Goal: Navigation & Orientation: Find specific page/section

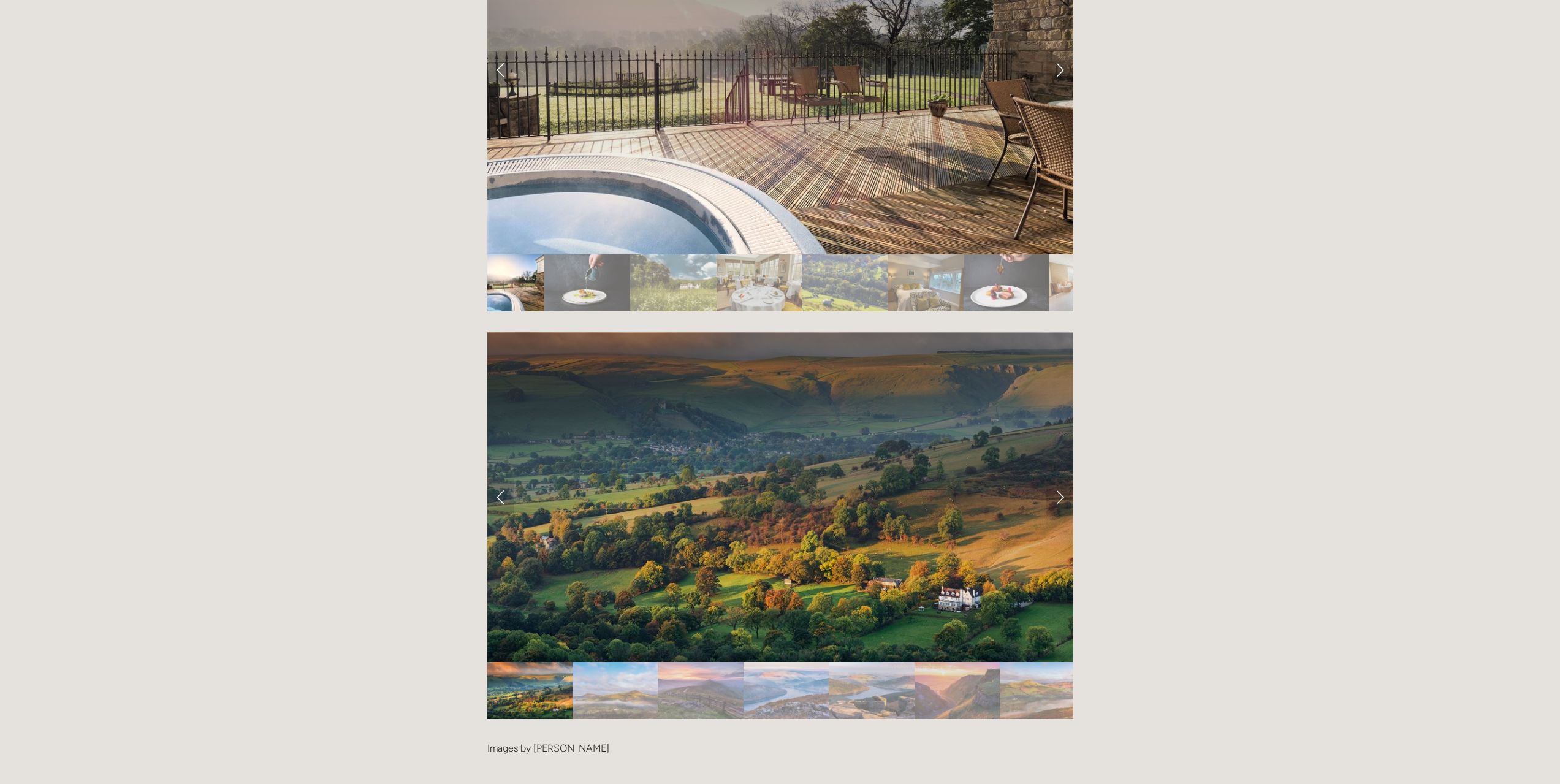
scroll to position [2451, 0]
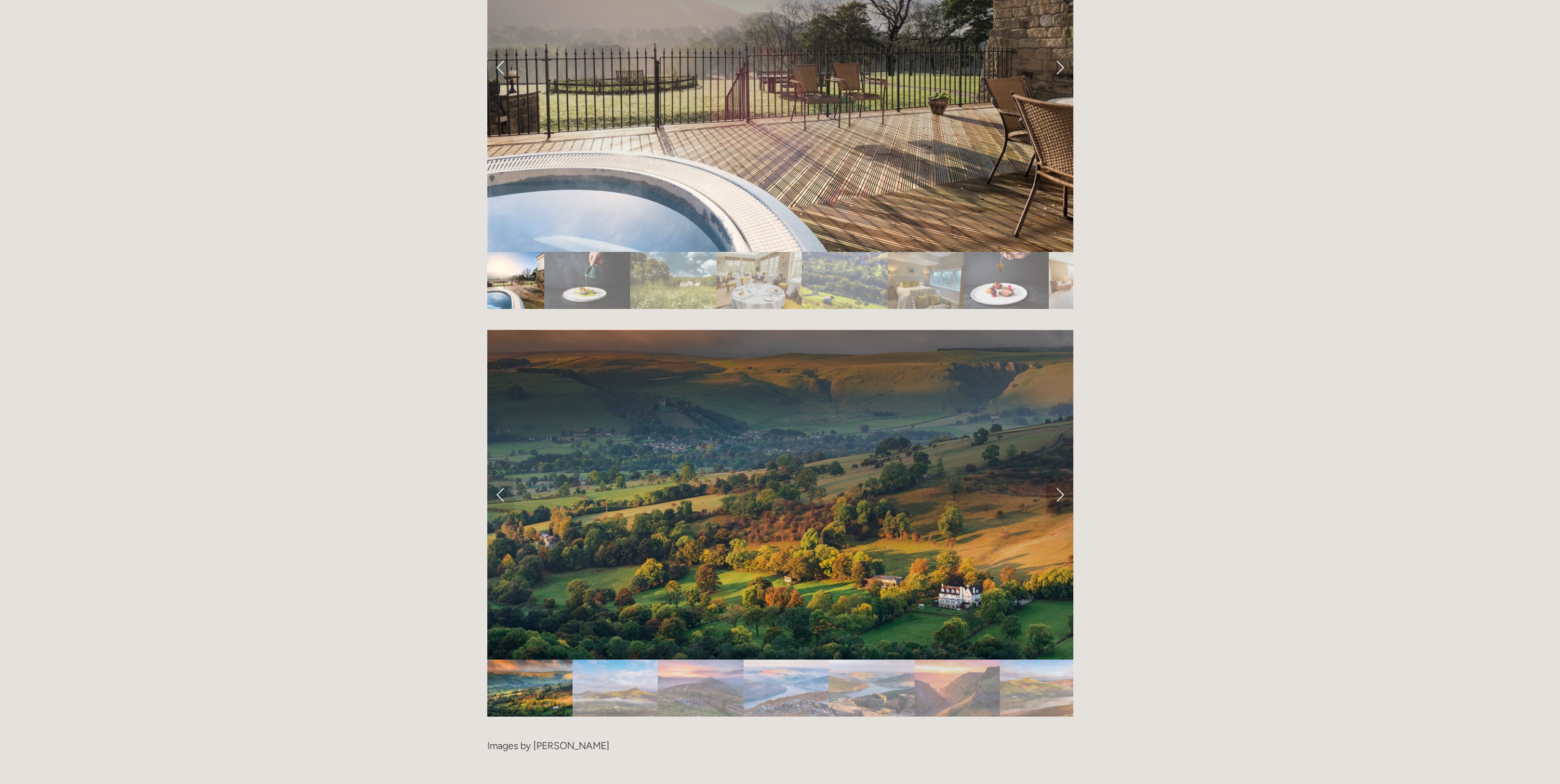
click at [1057, 477] on link "Next Slide" at bounding box center [1060, 494] width 27 height 37
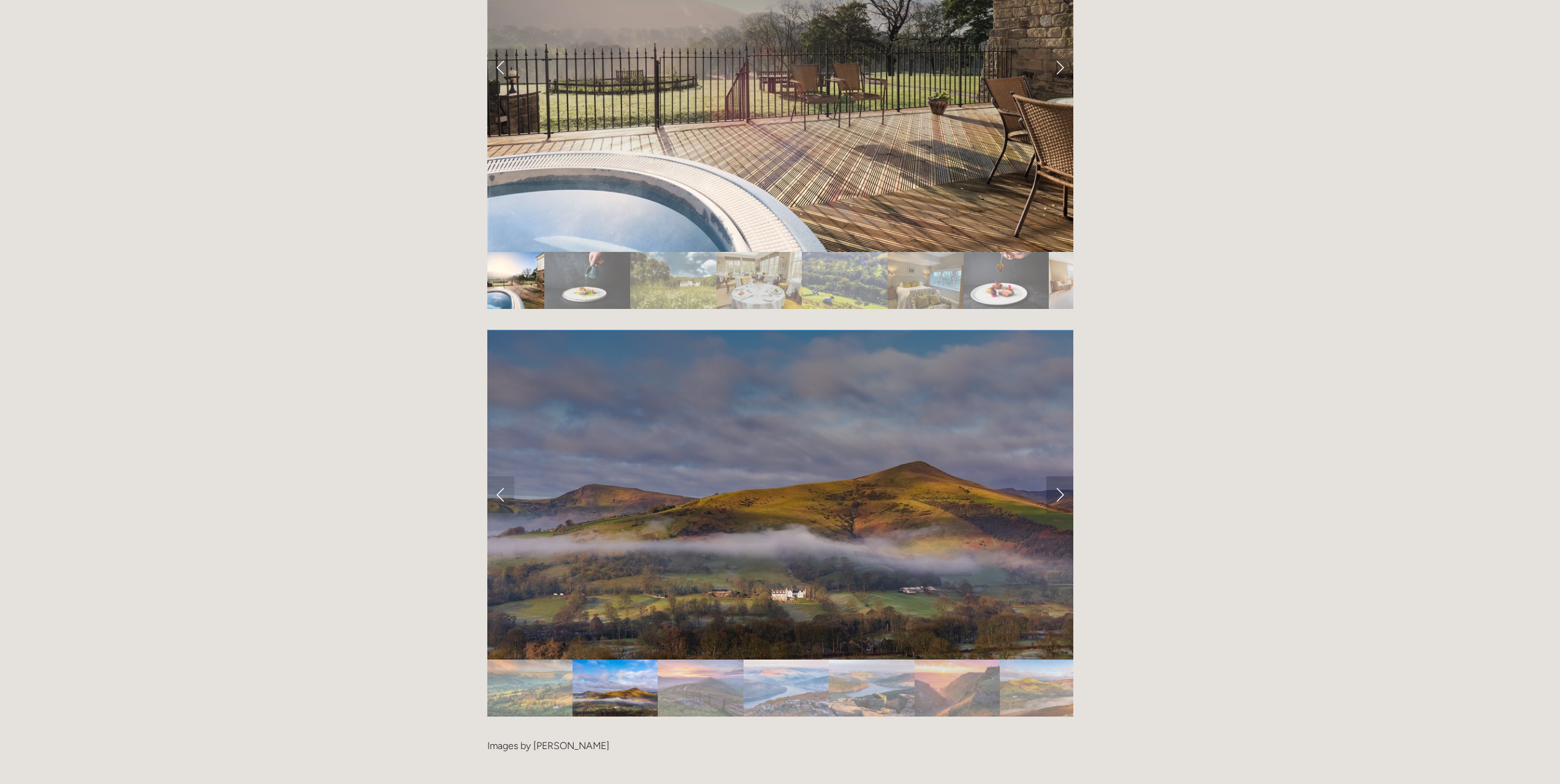
click at [1057, 477] on link "Next Slide" at bounding box center [1060, 494] width 27 height 37
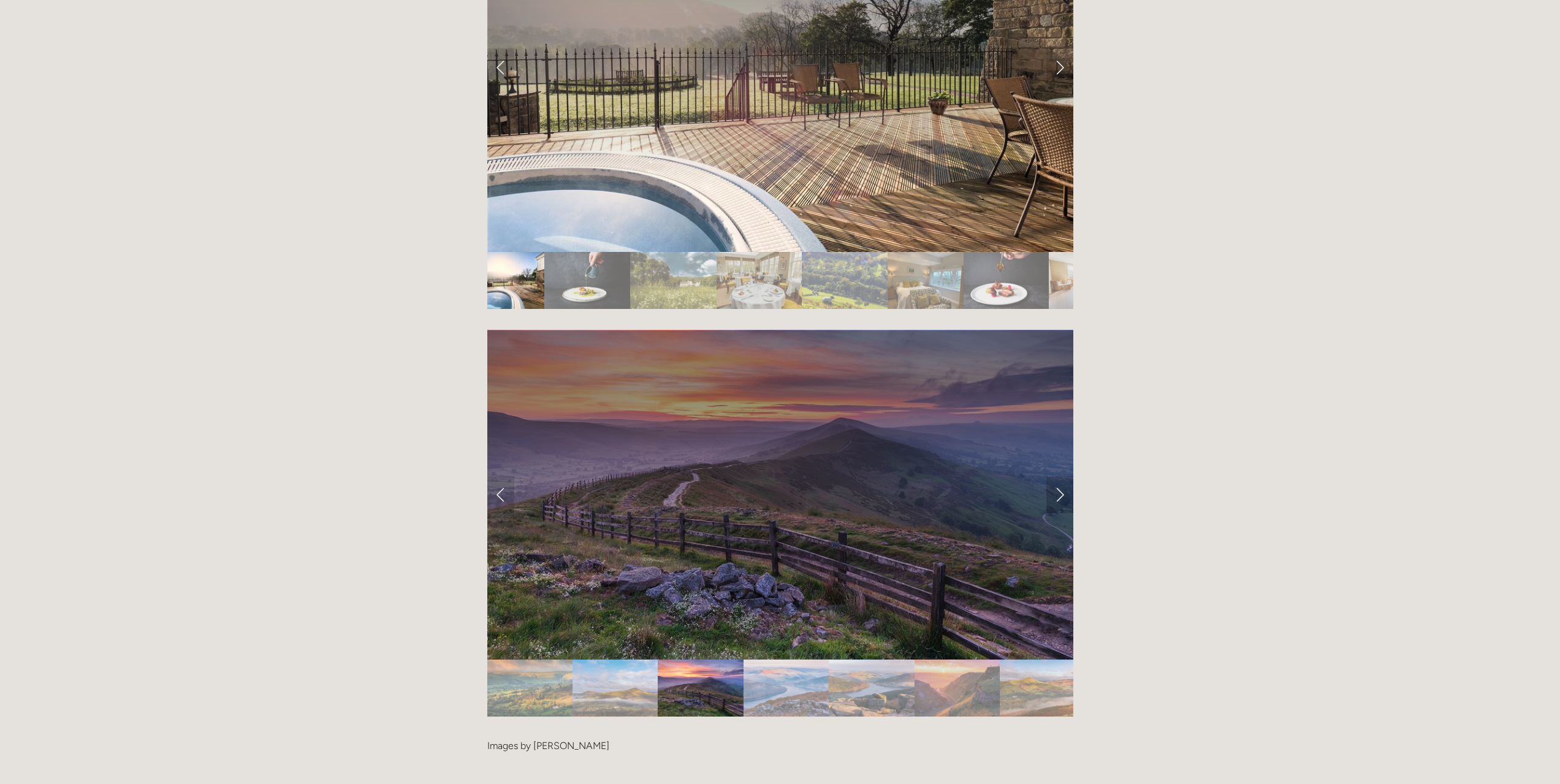
click at [1057, 477] on link "Next Slide" at bounding box center [1060, 494] width 27 height 37
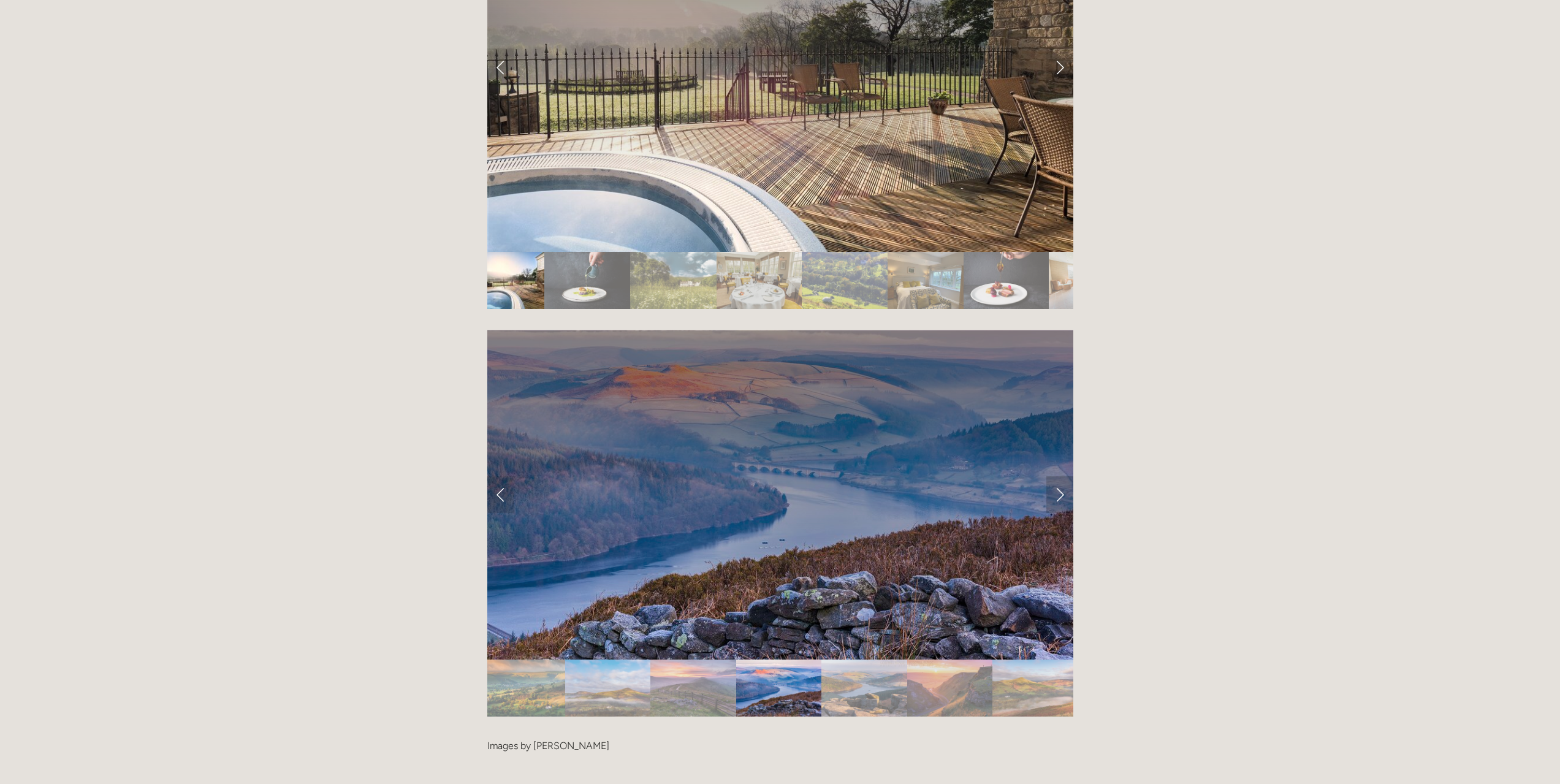
click at [1057, 477] on link "Next Slide" at bounding box center [1060, 494] width 27 height 37
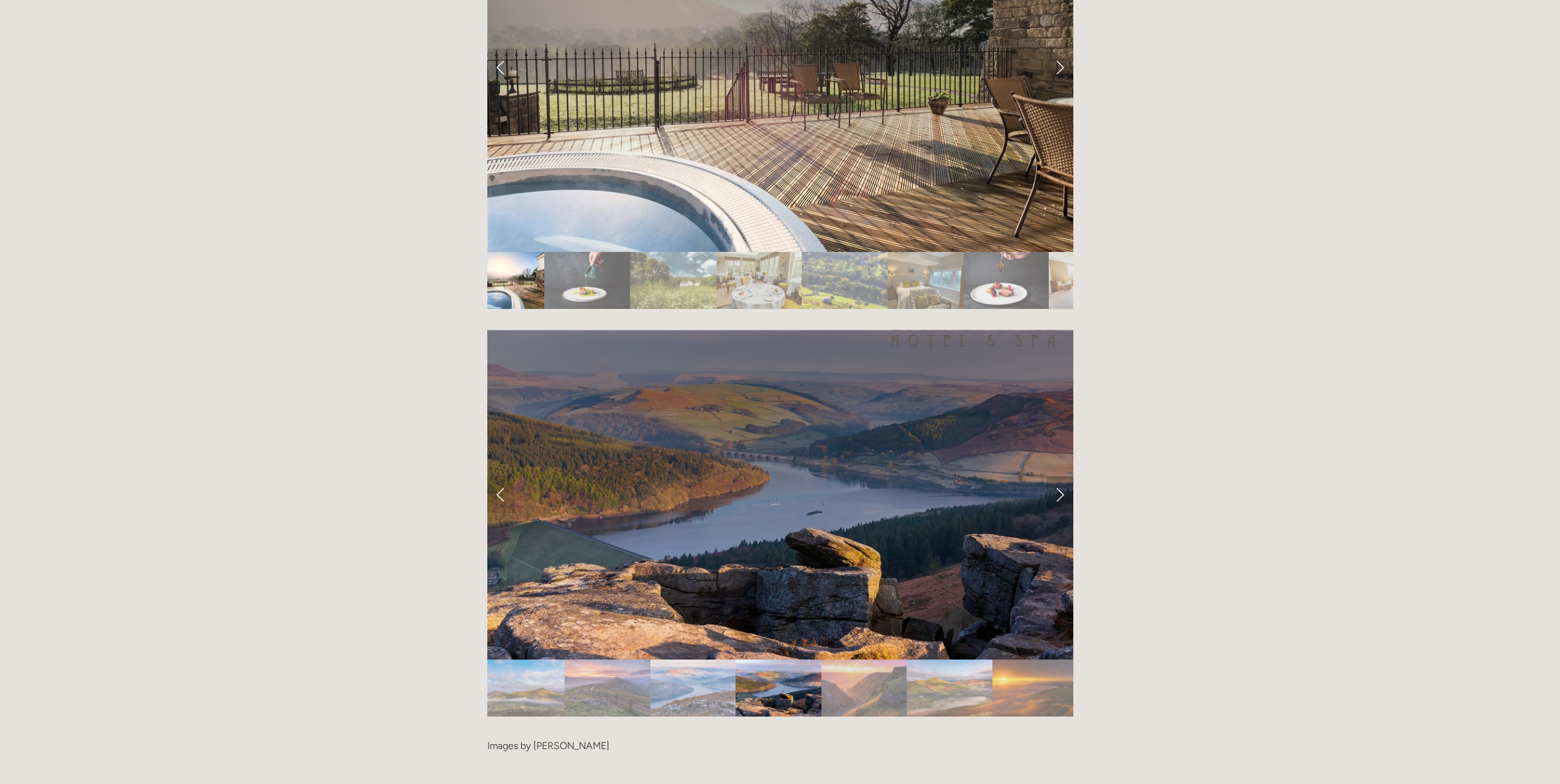
click at [1057, 477] on link "Next Slide" at bounding box center [1060, 494] width 27 height 37
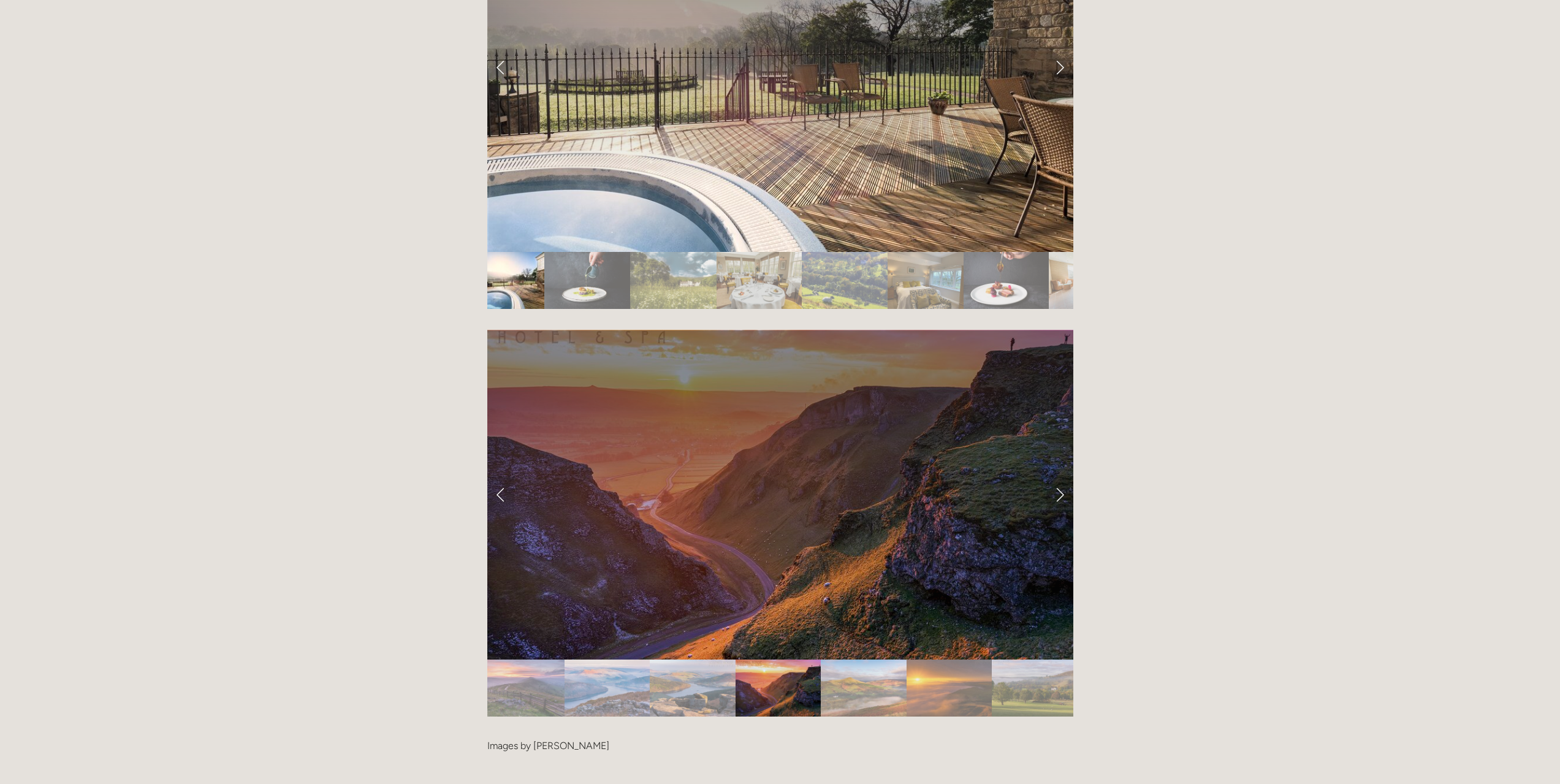
click at [1057, 477] on link "Next Slide" at bounding box center [1060, 494] width 27 height 37
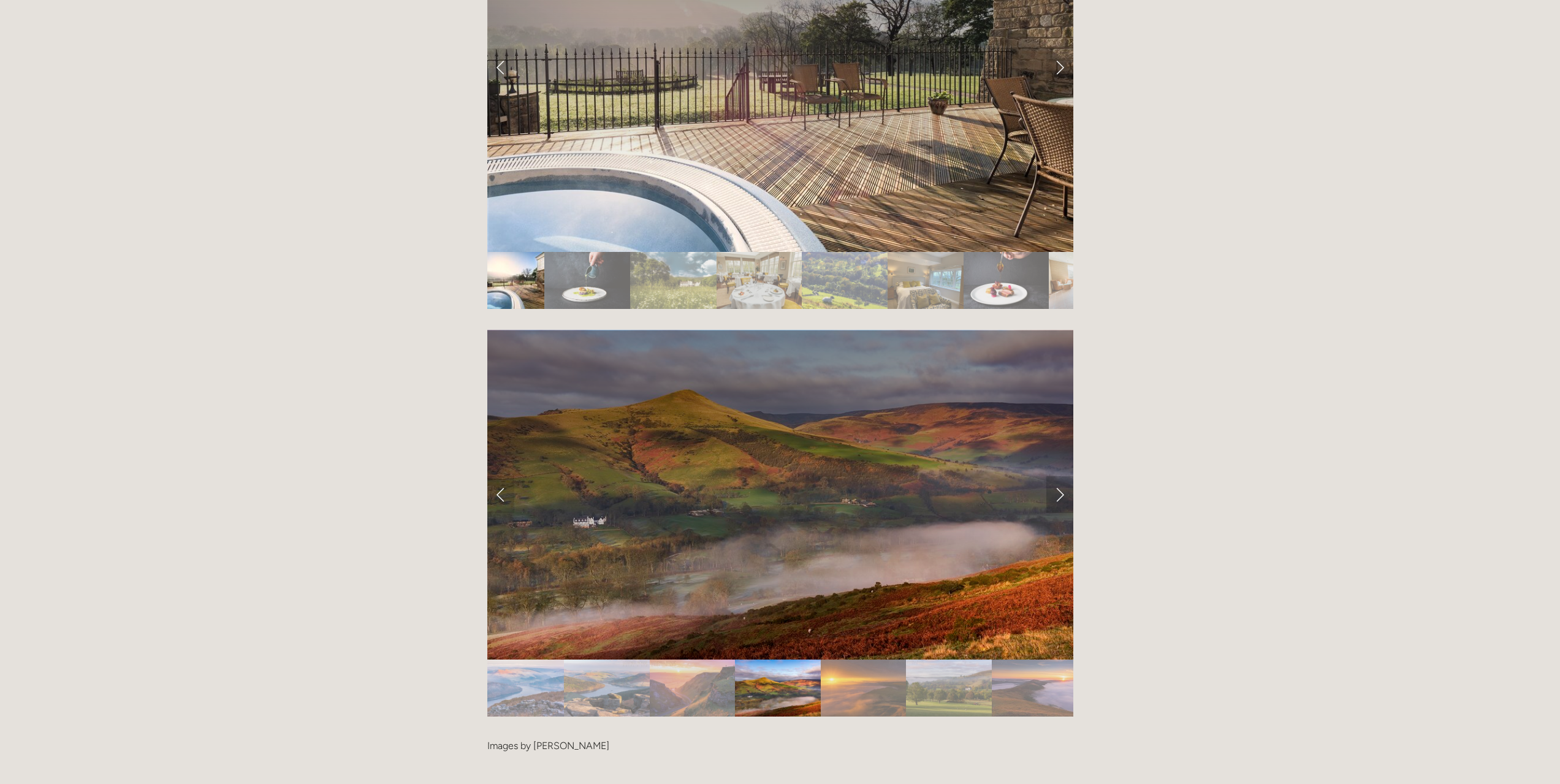
click at [1057, 477] on link "Next Slide" at bounding box center [1060, 494] width 27 height 37
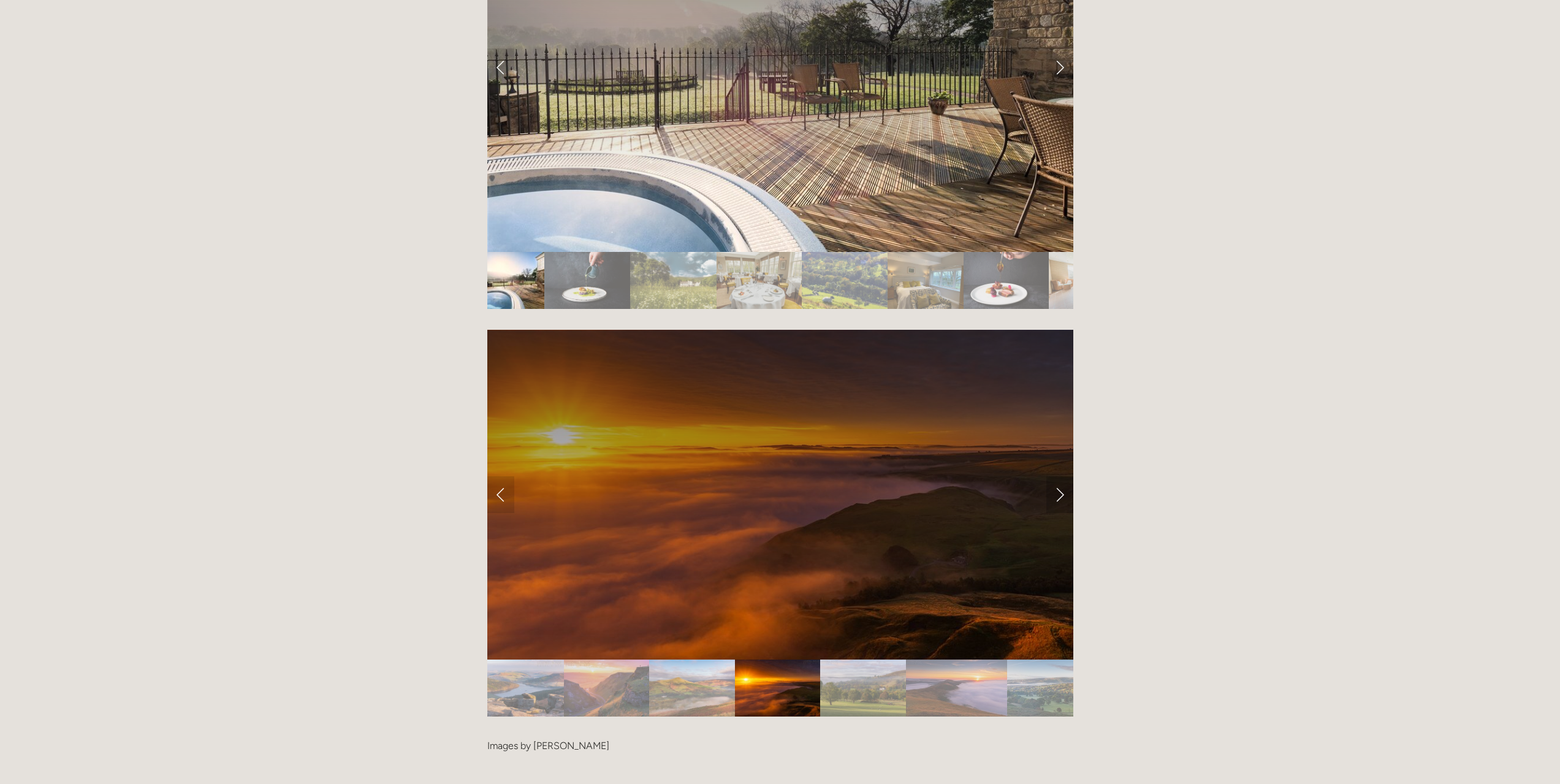
click at [1057, 477] on link "Next Slide" at bounding box center [1060, 494] width 27 height 37
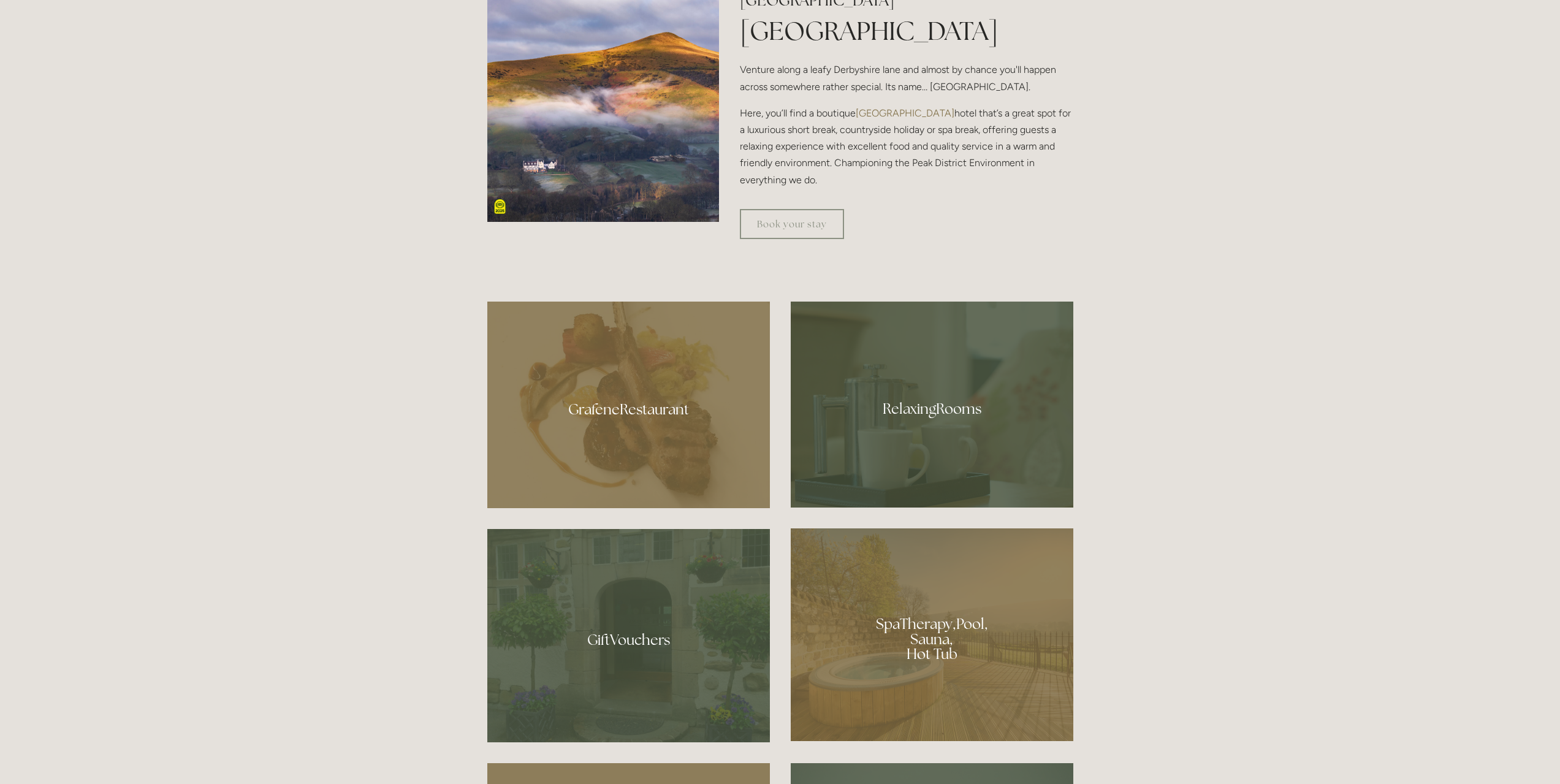
scroll to position [797, 0]
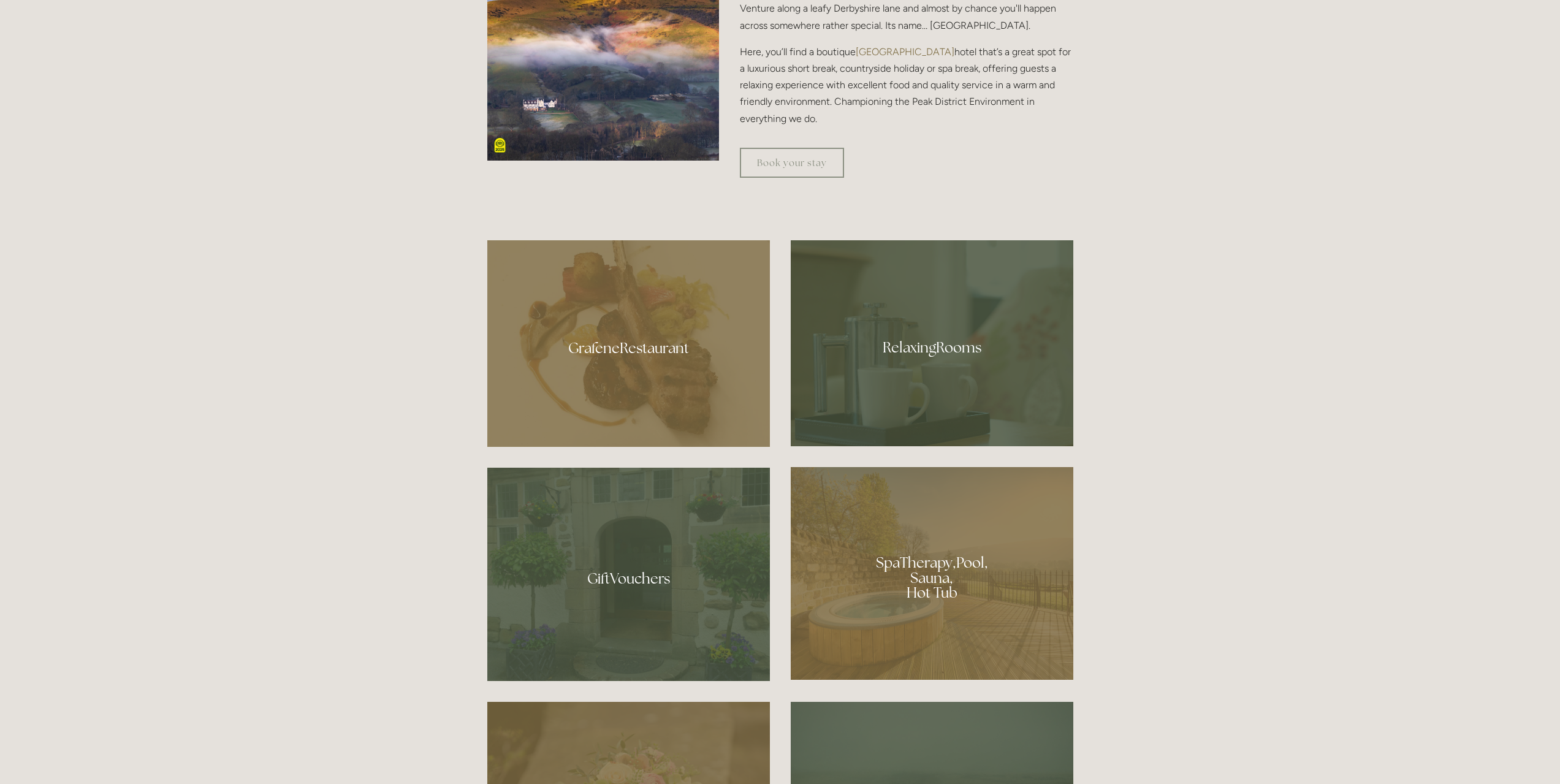
click at [949, 508] on div at bounding box center [932, 573] width 283 height 212
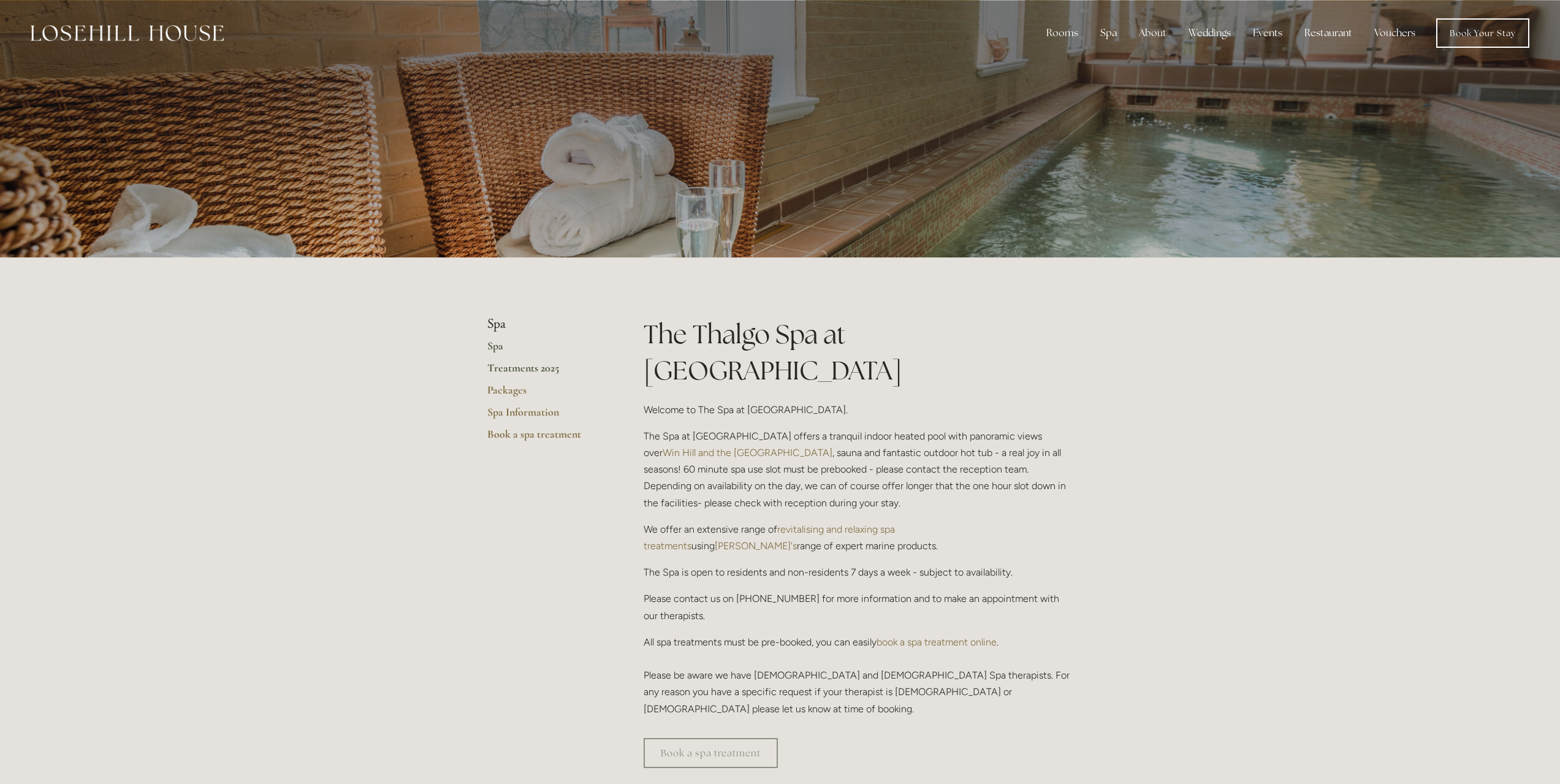
click at [542, 365] on link "Treatments 2025" at bounding box center [545, 372] width 117 height 22
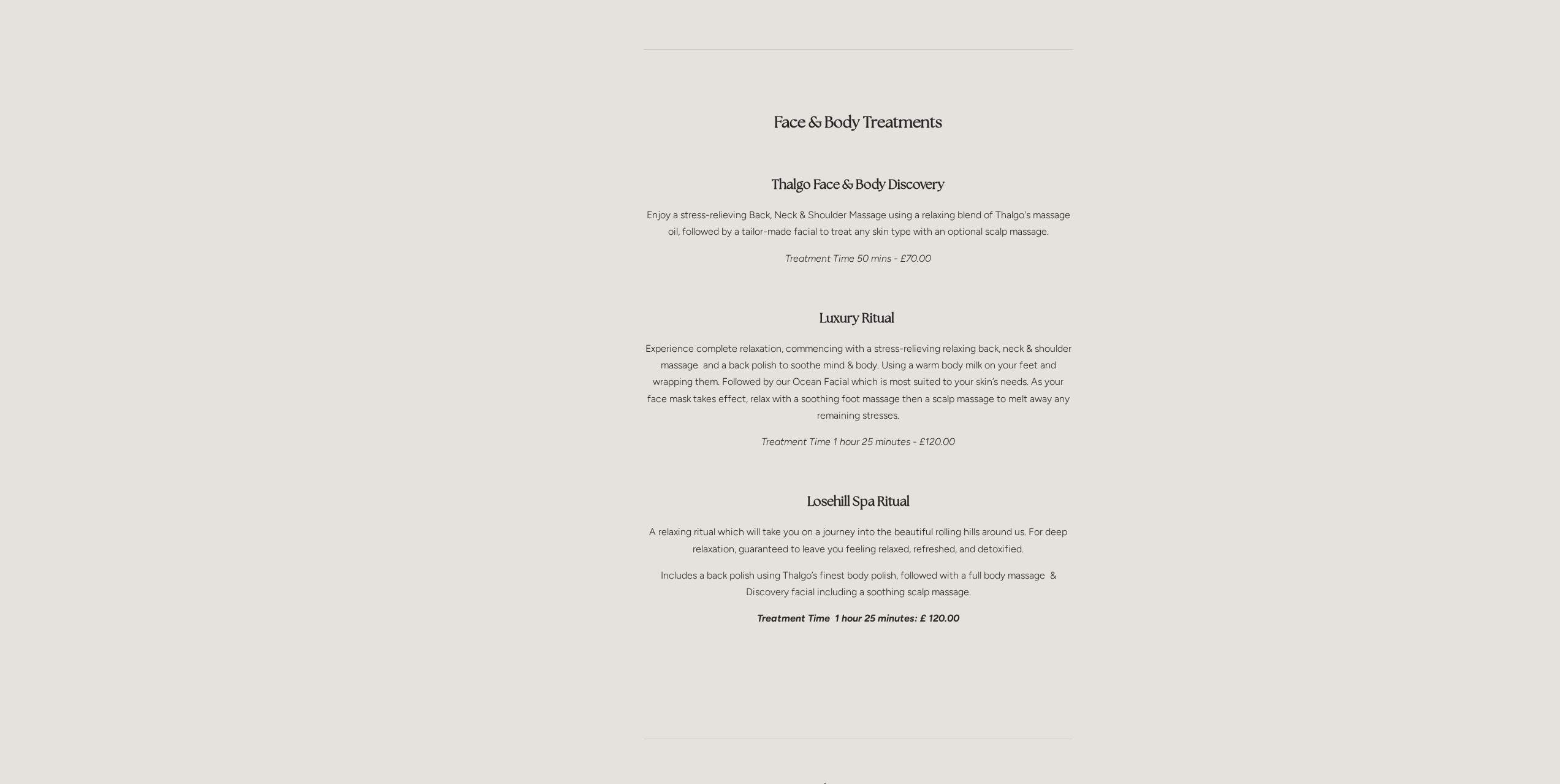
scroll to position [1655, 0]
